Goal: Information Seeking & Learning: Check status

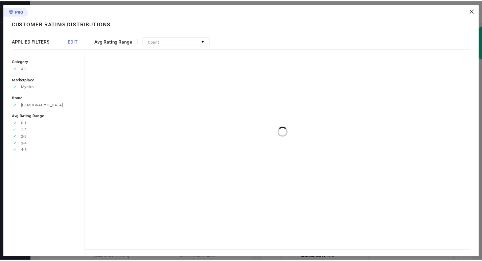
scroll to position [226, 0]
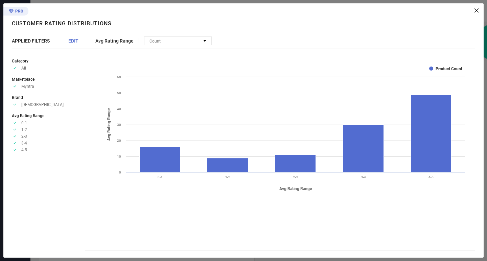
click at [478, 10] on icon at bounding box center [476, 10] width 4 height 4
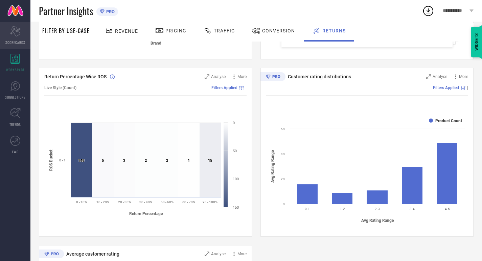
click at [9, 40] on span "SCORECARDS" at bounding box center [15, 42] width 20 height 5
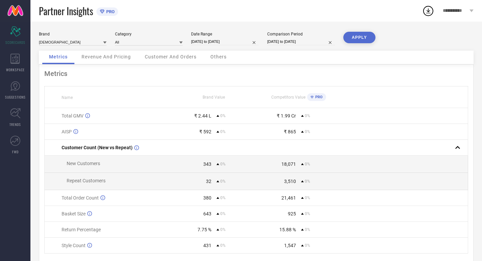
click at [200, 42] on input "[DATE] to [DATE]" at bounding box center [225, 41] width 68 height 7
select select "6"
select select "2025"
select select "7"
select select "2025"
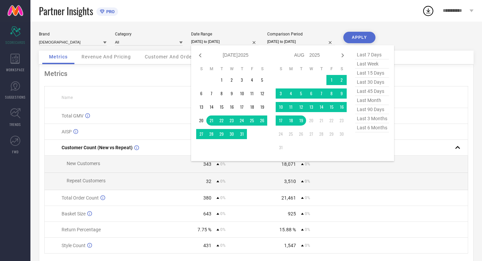
click at [362, 128] on span "last 6 months" at bounding box center [372, 127] width 34 height 9
type input "[DATE] to [DATE]"
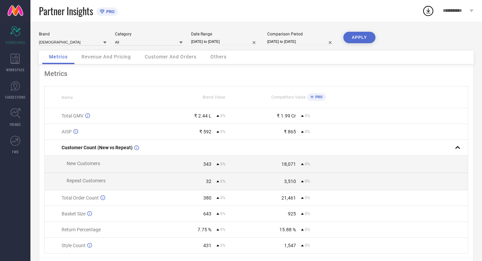
click at [312, 42] on input "[DATE] to [DATE]" at bounding box center [301, 41] width 68 height 7
select select "6"
select select "2025"
select select "7"
select select "2025"
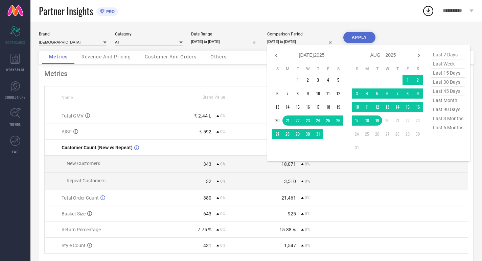
click at [445, 133] on span "last 6 months" at bounding box center [448, 127] width 34 height 9
type input "[DATE] to [DATE]"
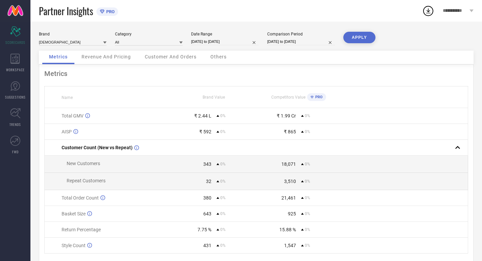
click at [355, 41] on button "APPLY" at bounding box center [359, 37] width 32 height 11
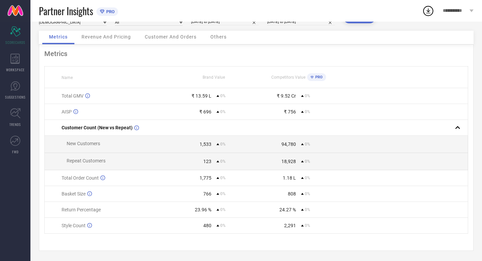
click at [117, 34] on span "Revenue And Pricing" at bounding box center [105, 36] width 49 height 5
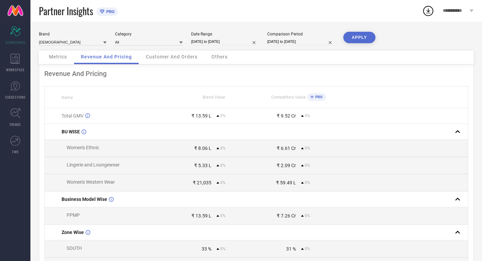
click at [171, 61] on div "Customer And Orders" at bounding box center [171, 58] width 65 height 14
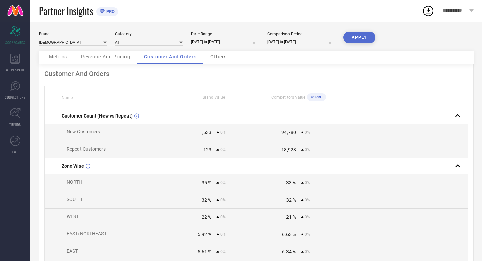
click at [66, 59] on span "Metrics" at bounding box center [58, 56] width 18 height 5
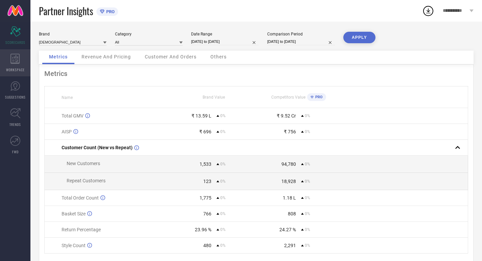
click at [16, 64] on icon at bounding box center [14, 59] width 9 height 10
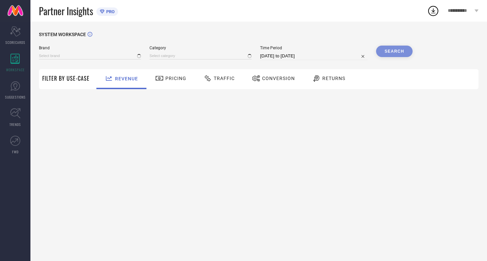
type input "[DEMOGRAPHIC_DATA]"
type input "All"
select select "6"
select select "2025"
select select "7"
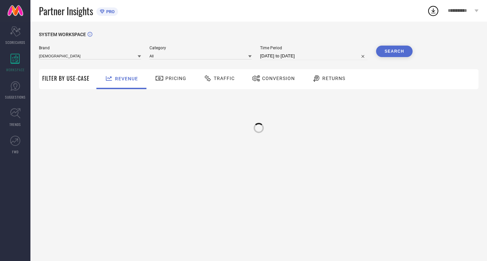
select select "2025"
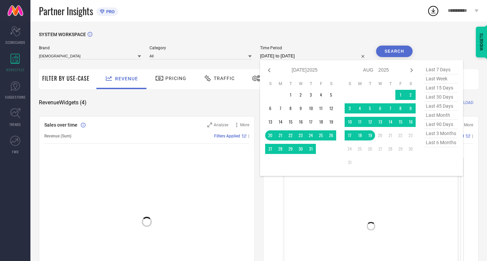
click at [265, 58] on input "[DATE] to [DATE]" at bounding box center [314, 56] width 108 height 8
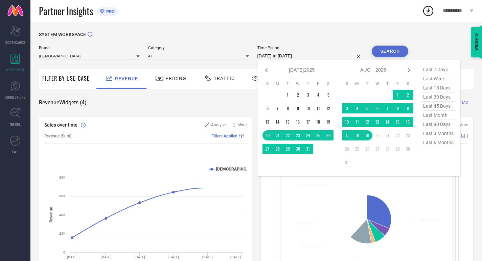
click at [431, 147] on span "last 6 months" at bounding box center [438, 142] width 34 height 9
type input "[DATE] to [DATE]"
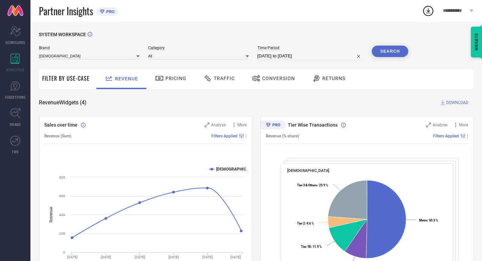
click at [392, 53] on button "Search" at bounding box center [390, 51] width 37 height 11
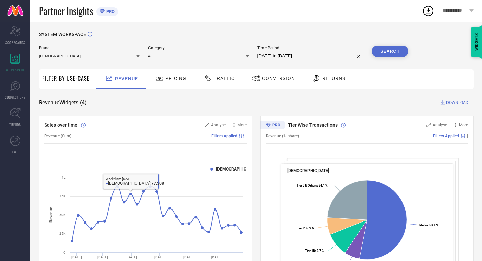
click at [264, 82] on div "Conversion" at bounding box center [273, 78] width 46 height 11
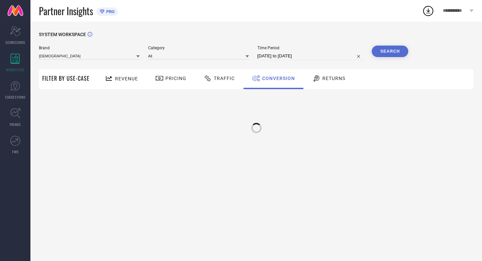
click at [158, 71] on div "Pricing" at bounding box center [171, 79] width 48 height 20
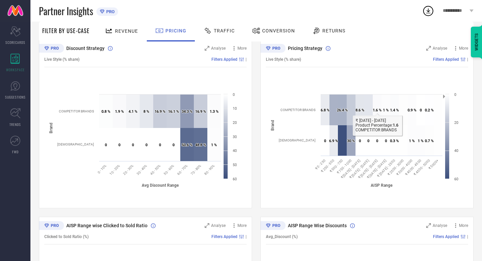
scroll to position [84, 0]
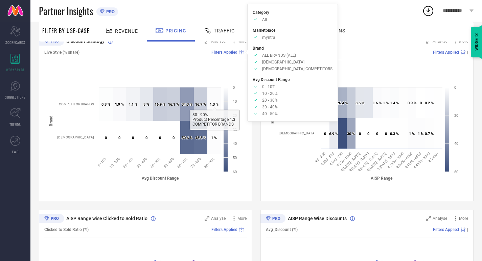
click at [226, 37] on div "Traffic" at bounding box center [219, 32] width 48 height 20
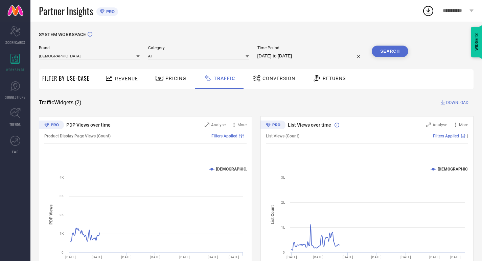
scroll to position [34, 0]
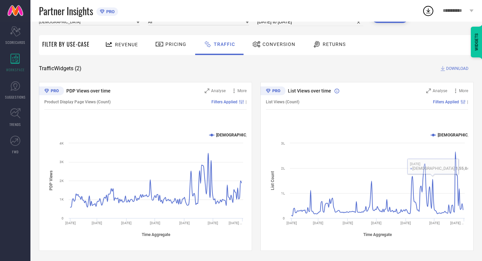
click at [324, 52] on div "Returns" at bounding box center [329, 45] width 50 height 20
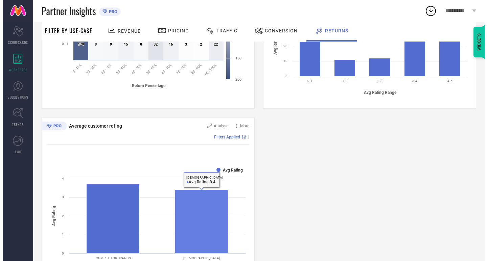
scroll to position [233, 0]
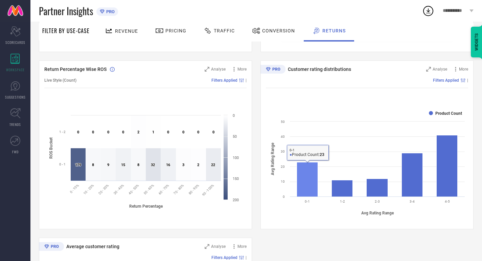
click at [301, 177] on rect at bounding box center [307, 179] width 21 height 34
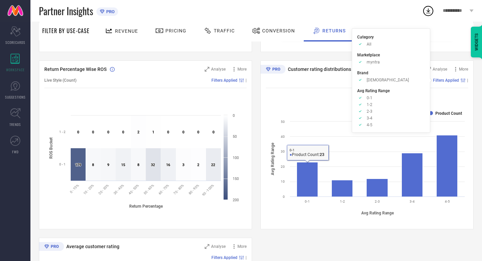
click at [440, 61] on div "Customer rating distributions Analyse More Filters Applied | Created with Highc…" at bounding box center [366, 145] width 213 height 169
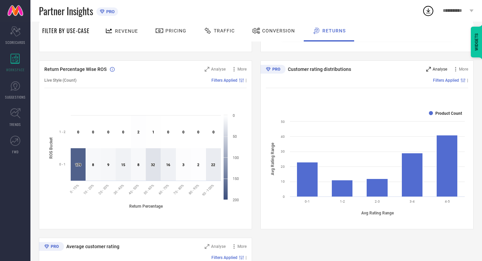
click at [436, 71] on span "Analyse" at bounding box center [439, 69] width 15 height 5
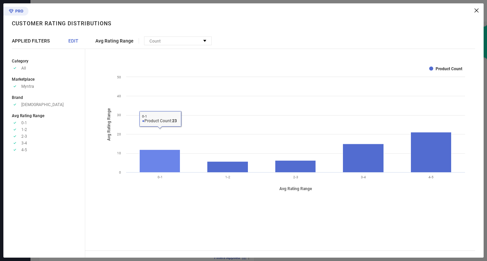
click at [145, 157] on rect at bounding box center [160, 161] width 41 height 23
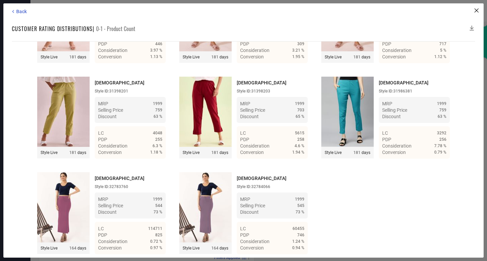
scroll to position [0, 0]
